Goal: Task Accomplishment & Management: Manage account settings

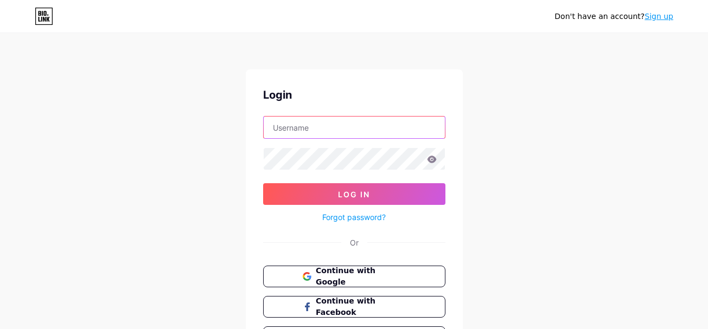
click at [342, 133] on input "text" at bounding box center [354, 128] width 181 height 22
type input "dlih"
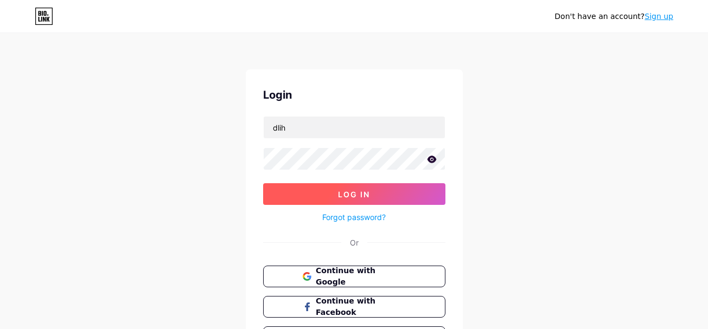
click at [347, 190] on span "Log In" at bounding box center [354, 194] width 32 height 9
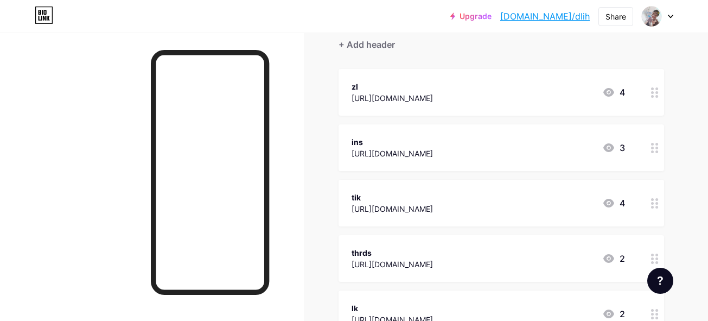
scroll to position [101, 0]
click at [657, 103] on div at bounding box center [655, 92] width 18 height 47
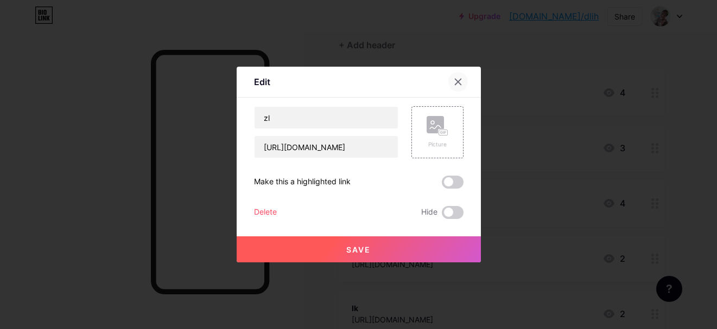
click at [463, 84] on div at bounding box center [458, 82] width 20 height 20
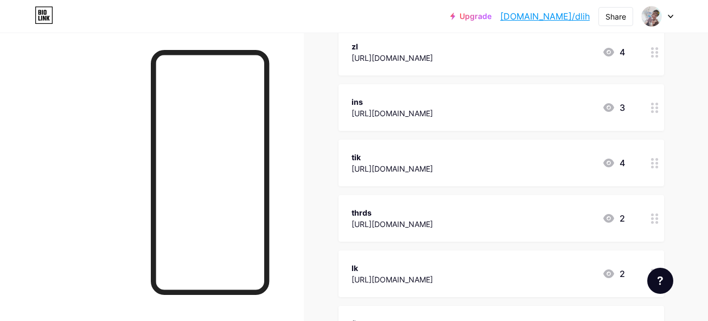
scroll to position [0, 0]
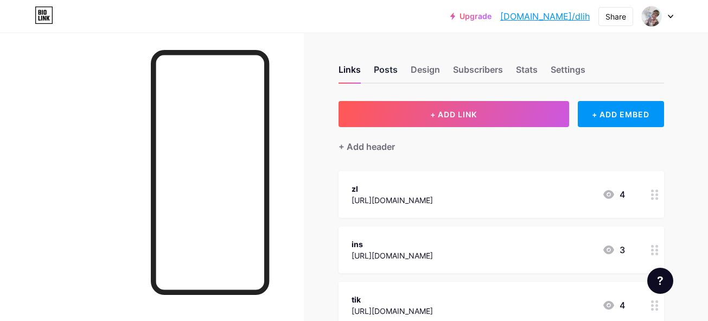
click at [386, 72] on div "Posts" at bounding box center [386, 73] width 24 height 20
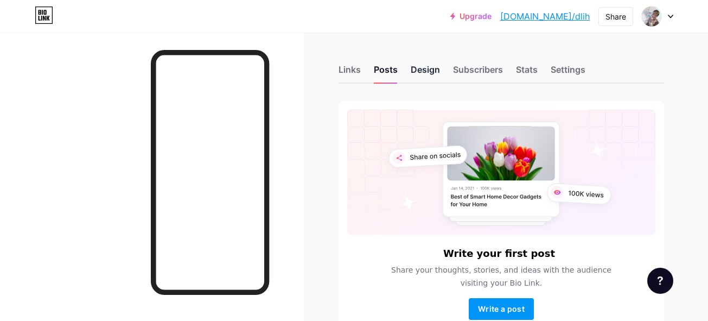
click at [425, 71] on div "Design" at bounding box center [425, 73] width 29 height 20
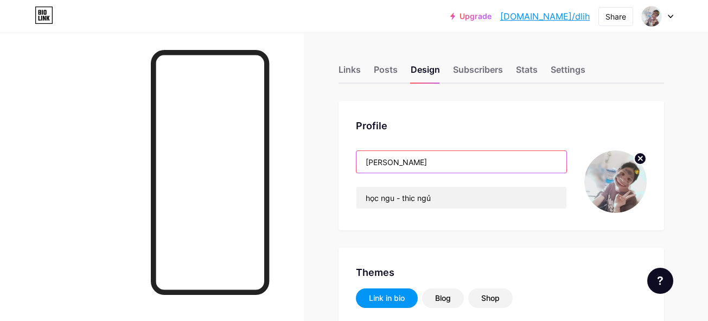
click at [423, 164] on input "[PERSON_NAME]" at bounding box center [461, 162] width 210 height 22
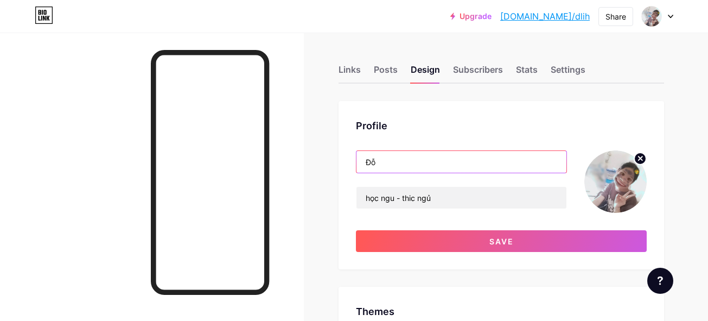
type input "Đ"
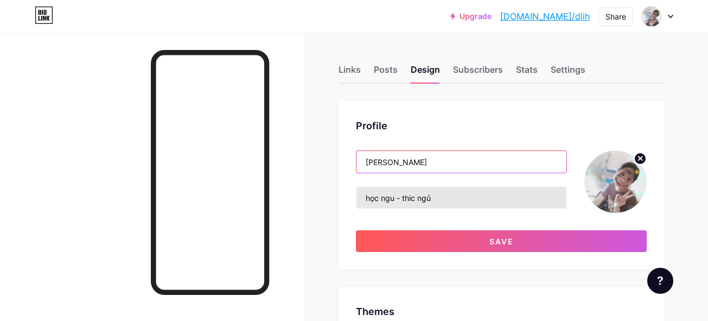
type input "[PERSON_NAME]"
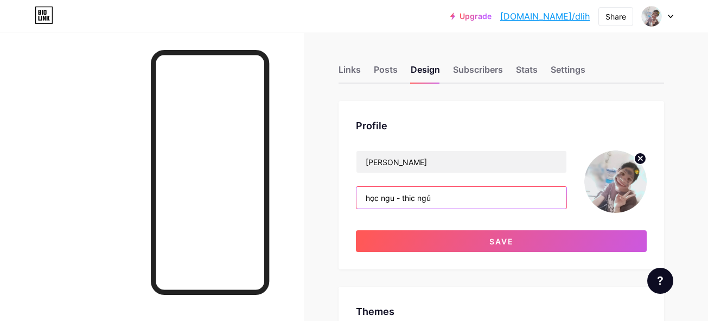
drag, startPoint x: 440, startPoint y: 200, endPoint x: 302, endPoint y: 208, distance: 138.6
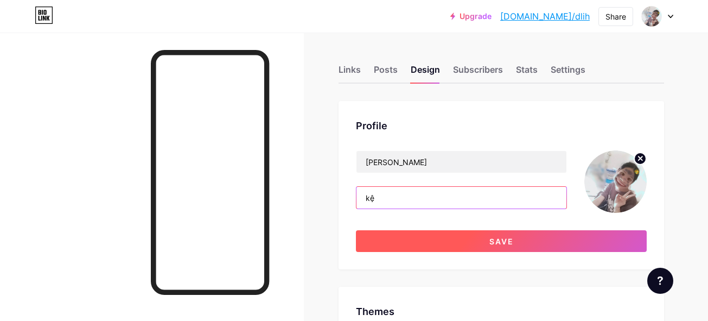
type input "kệ"
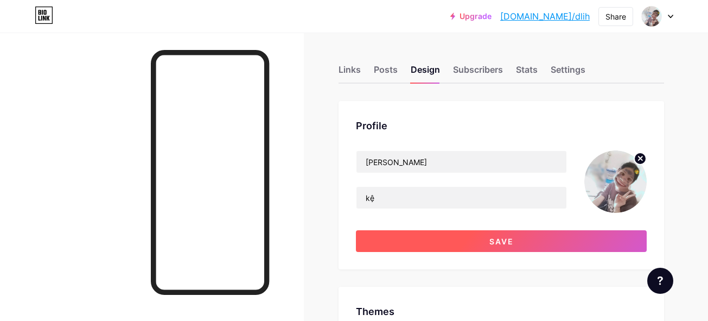
click at [394, 234] on button "Save" at bounding box center [501, 241] width 291 height 22
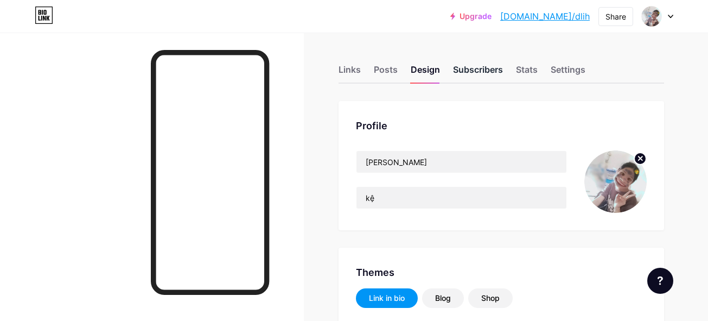
click at [465, 67] on div "Subscribers" at bounding box center [478, 73] width 50 height 20
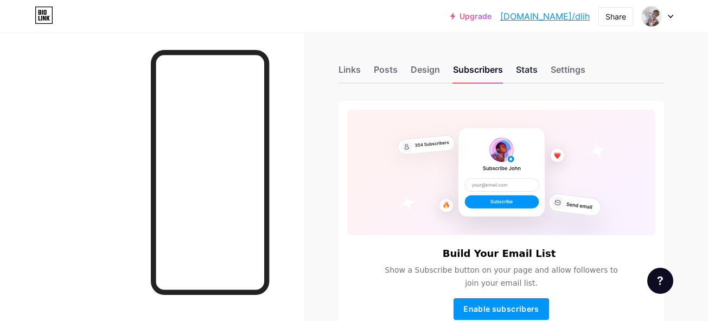
click at [533, 75] on div "Stats" at bounding box center [527, 73] width 22 height 20
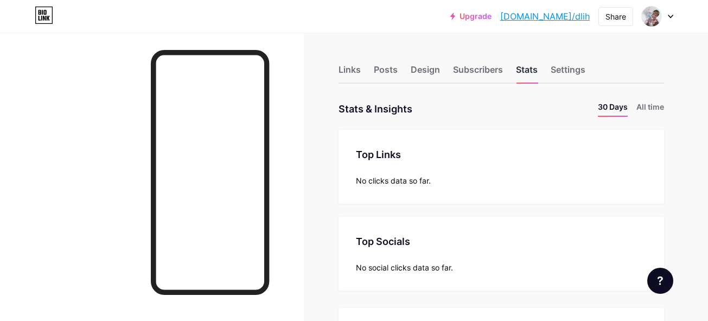
scroll to position [321, 708]
click at [560, 68] on div "Settings" at bounding box center [568, 73] width 35 height 20
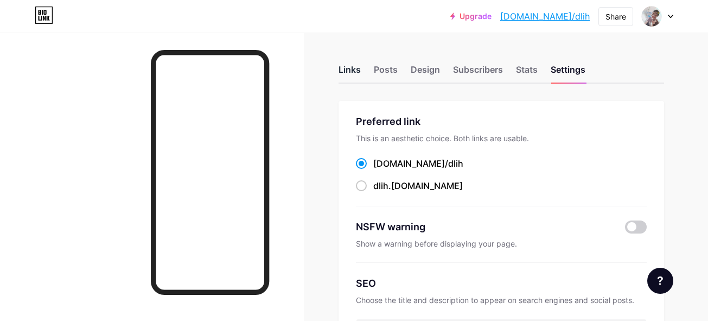
click at [354, 69] on div "Links" at bounding box center [349, 73] width 22 height 20
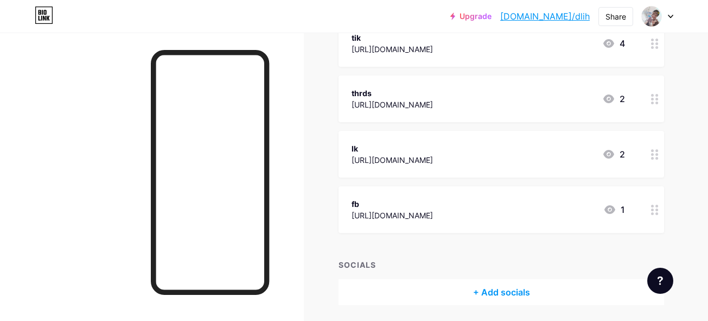
scroll to position [262, 0]
click at [655, 52] on div at bounding box center [655, 43] width 18 height 47
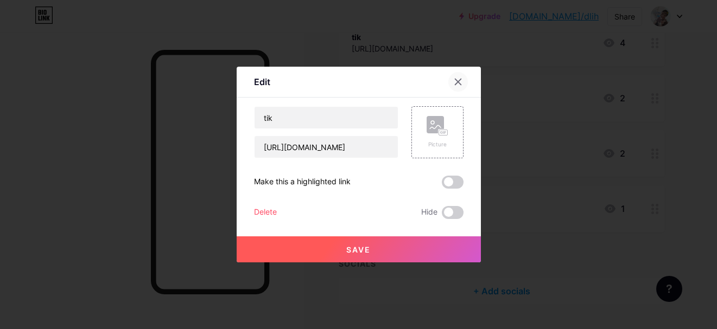
click at [461, 84] on icon at bounding box center [458, 82] width 9 height 9
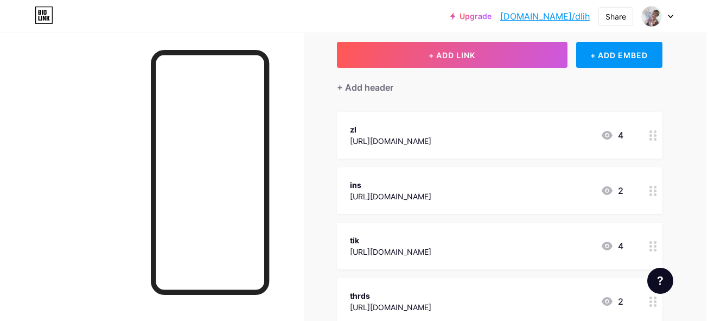
scroll to position [59, 2]
